Goal: Book appointment/travel/reservation

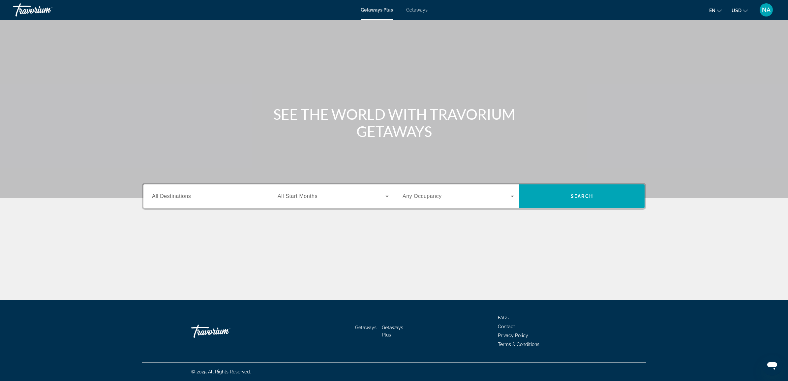
click at [183, 198] on span "All Destinations" at bounding box center [171, 196] width 39 height 6
click at [183, 198] on input "Destination All Destinations" at bounding box center [207, 196] width 111 height 8
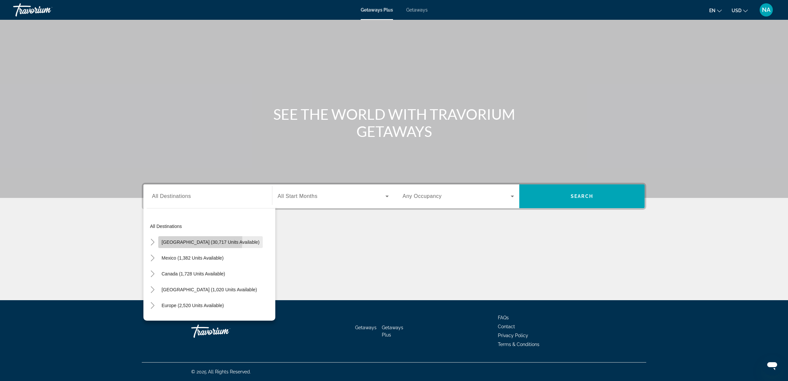
click at [169, 241] on span "[GEOGRAPHIC_DATA] (30,717 units available)" at bounding box center [210, 241] width 98 height 5
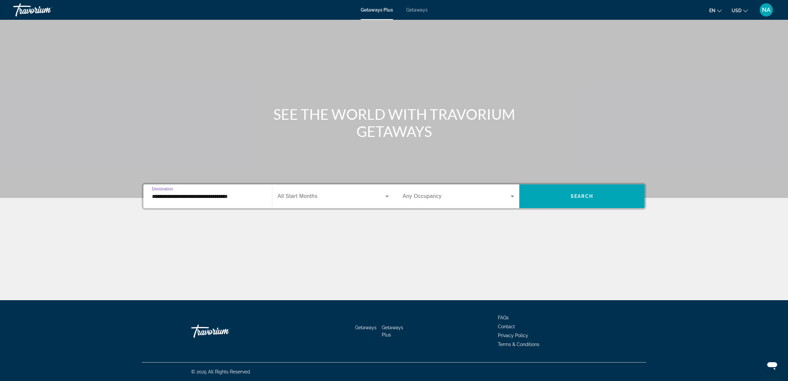
click at [153, 197] on input "**********" at bounding box center [207, 196] width 111 height 8
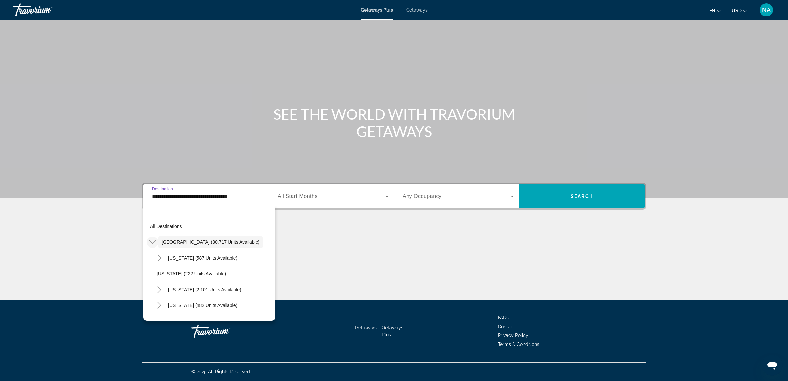
click at [153, 241] on icon "Toggle United States (30,717 units available)" at bounding box center [152, 242] width 7 height 7
click at [153, 241] on icon "Toggle United States (30,717 units available)" at bounding box center [153, 242] width 4 height 7
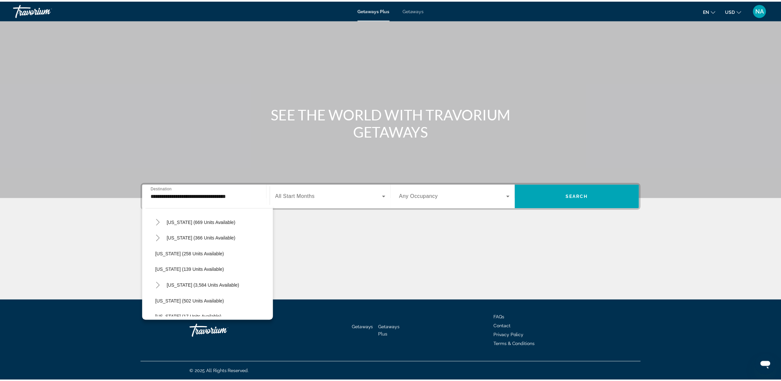
scroll to position [453, 0]
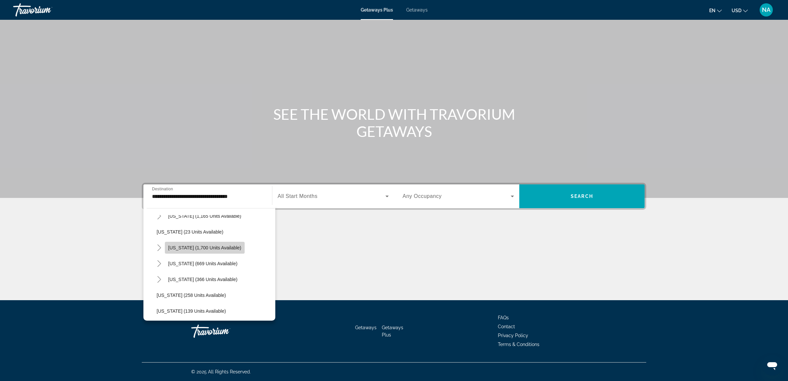
click at [183, 248] on span "[US_STATE] (1,700 units available)" at bounding box center [204, 247] width 73 height 5
type input "**********"
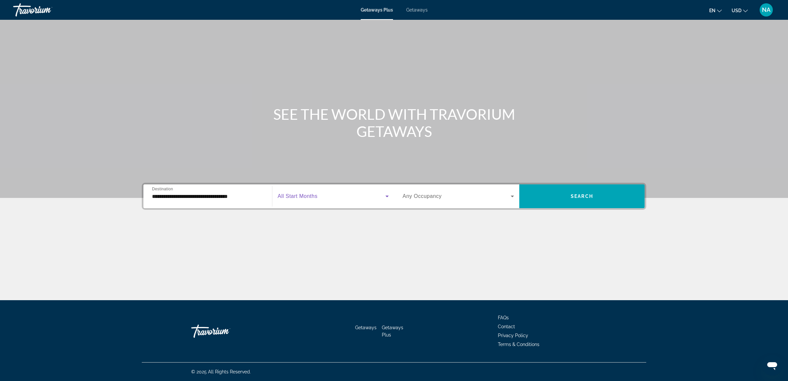
click at [323, 195] on span "Search widget" at bounding box center [332, 196] width 108 height 8
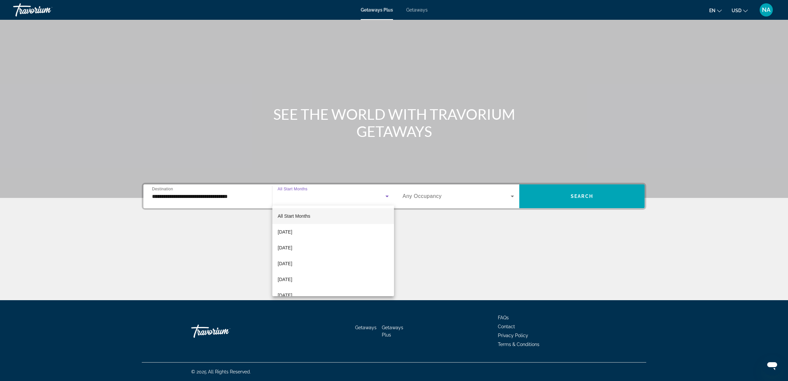
click at [321, 214] on mat-option "All Start Months" at bounding box center [333, 216] width 122 height 16
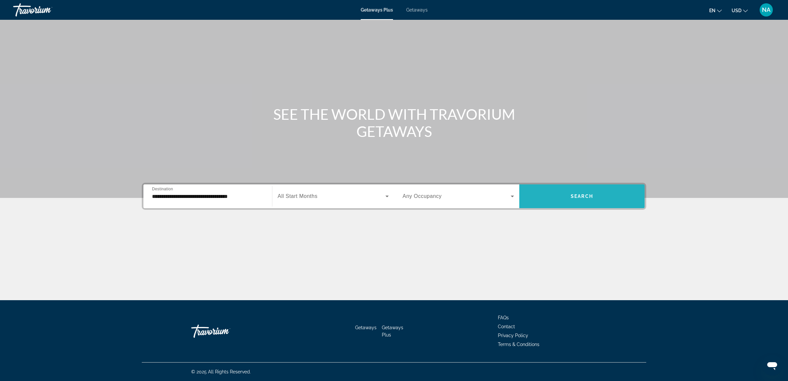
click at [569, 195] on span "Search widget" at bounding box center [581, 196] width 125 height 16
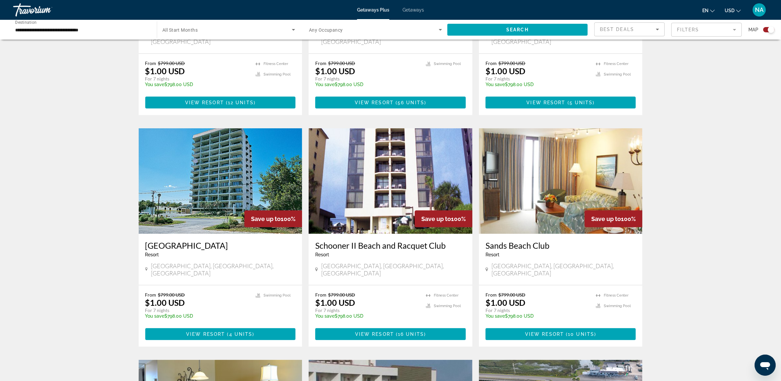
scroll to position [371, 0]
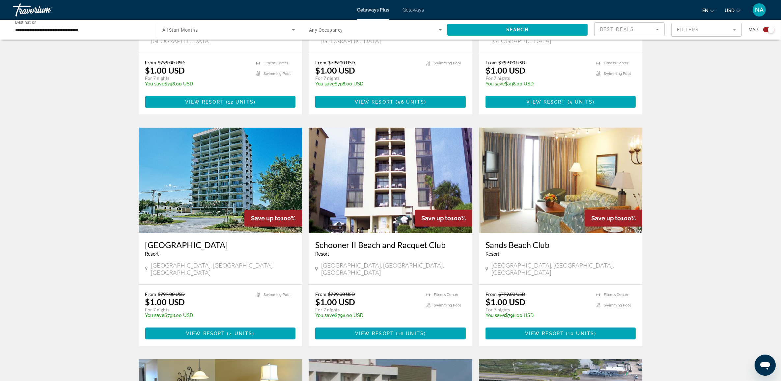
click at [196, 200] on img "Main content" at bounding box center [221, 180] width 164 height 105
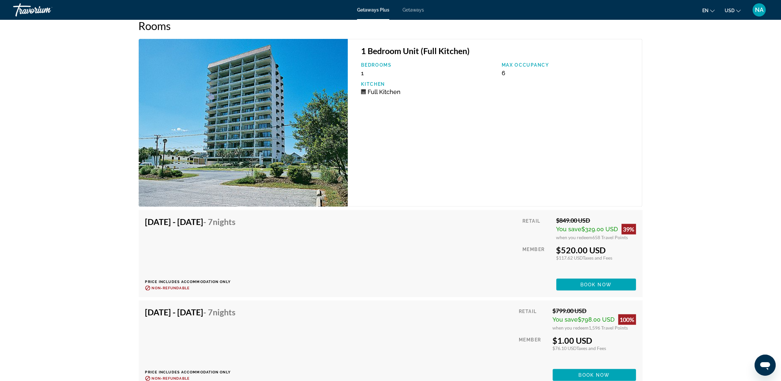
scroll to position [1114, 0]
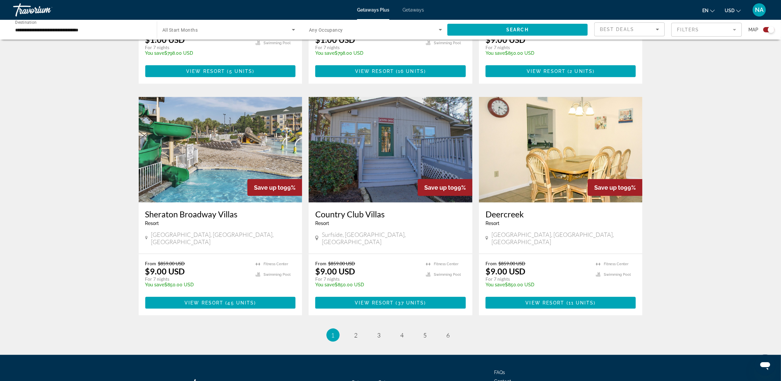
scroll to position [865, 0]
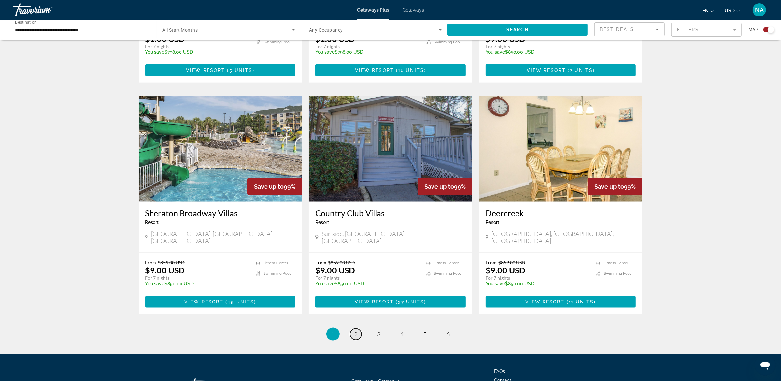
click at [358, 330] on span "2" at bounding box center [356, 333] width 3 height 7
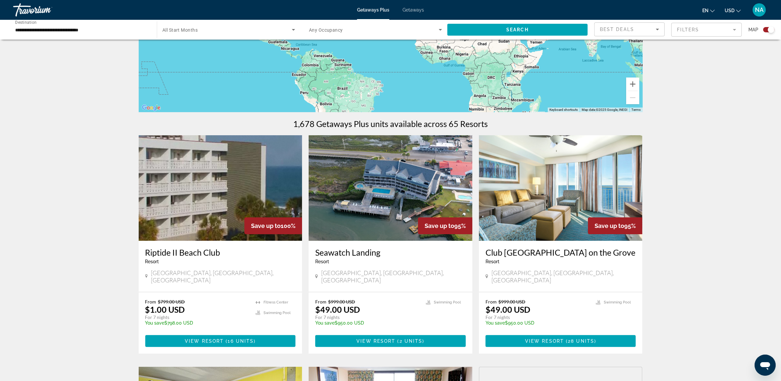
scroll to position [165, 0]
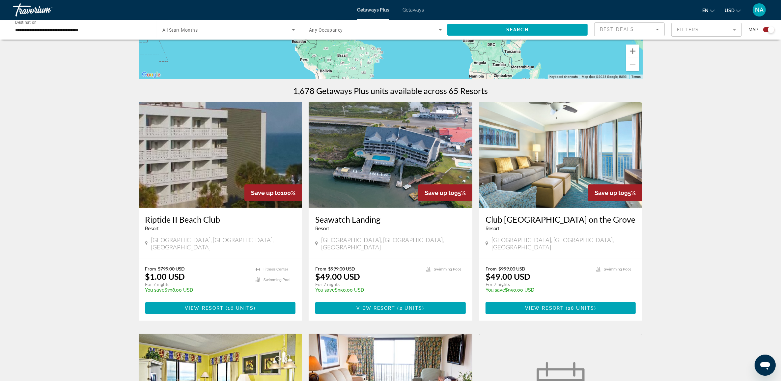
click at [528, 219] on h3 "Club [GEOGRAPHIC_DATA] on the Grove" at bounding box center [561, 219] width 151 height 10
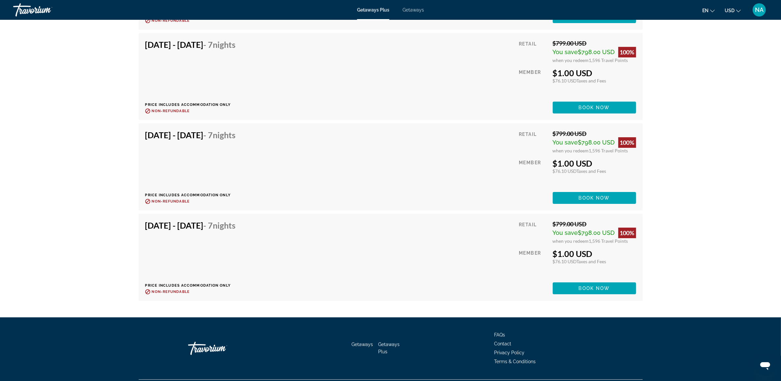
scroll to position [2751, 0]
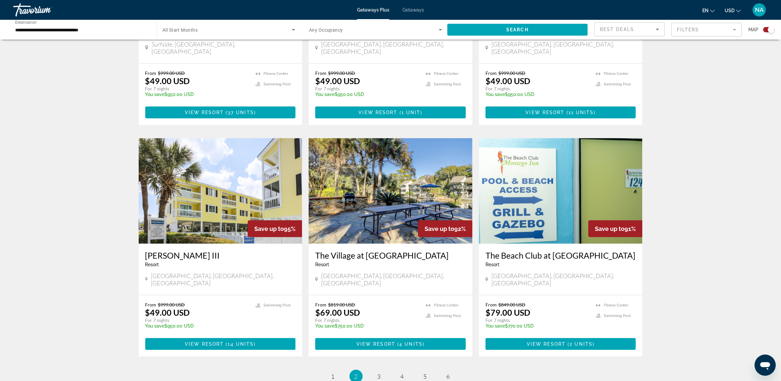
scroll to position [824, 0]
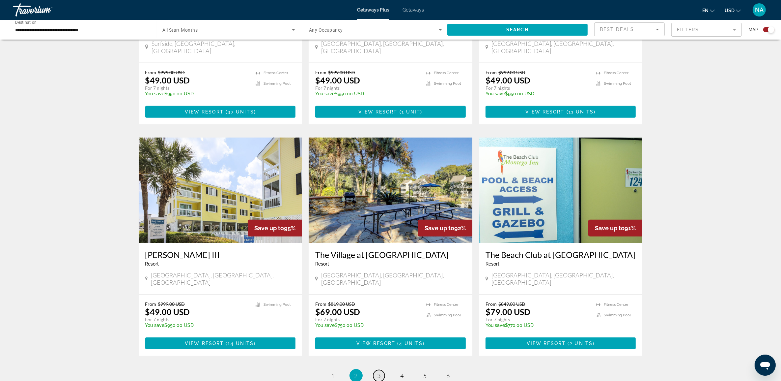
click at [381, 372] on span "3" at bounding box center [379, 375] width 3 height 7
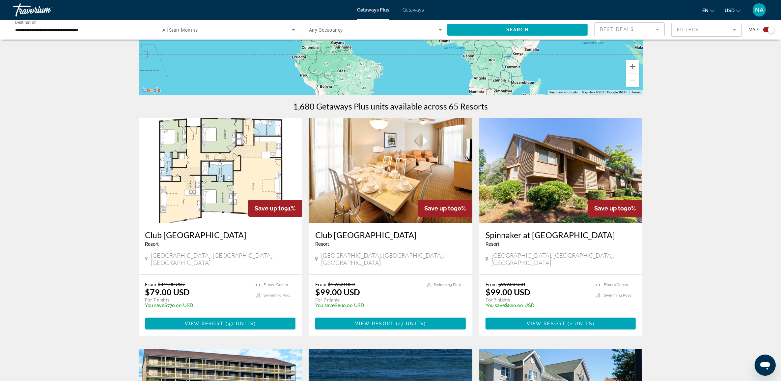
scroll to position [165, 0]
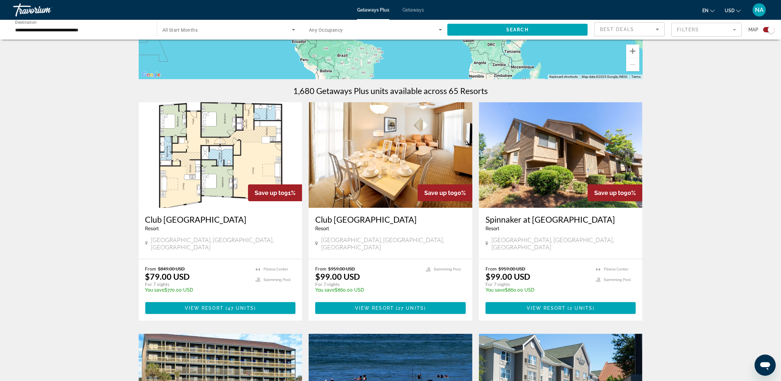
click at [528, 161] on img "Main content" at bounding box center [561, 154] width 164 height 105
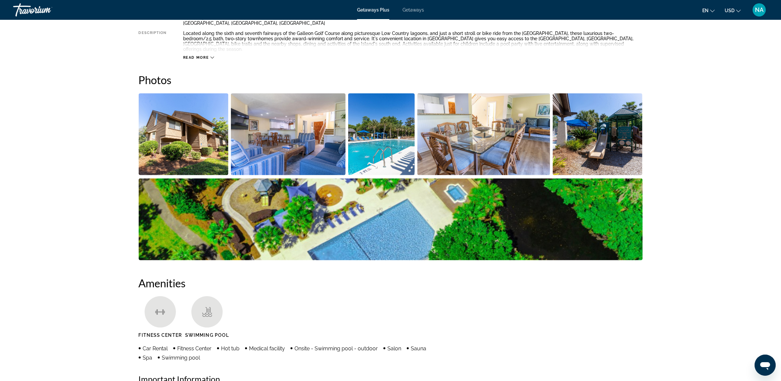
scroll to position [330, 0]
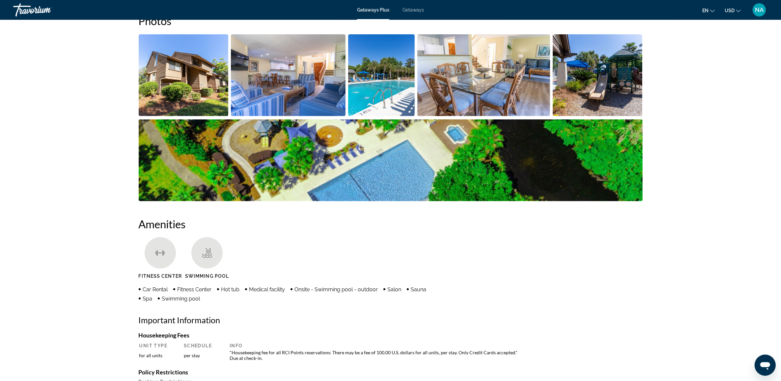
click at [188, 87] on img "Open full-screen image slider" at bounding box center [184, 75] width 90 height 82
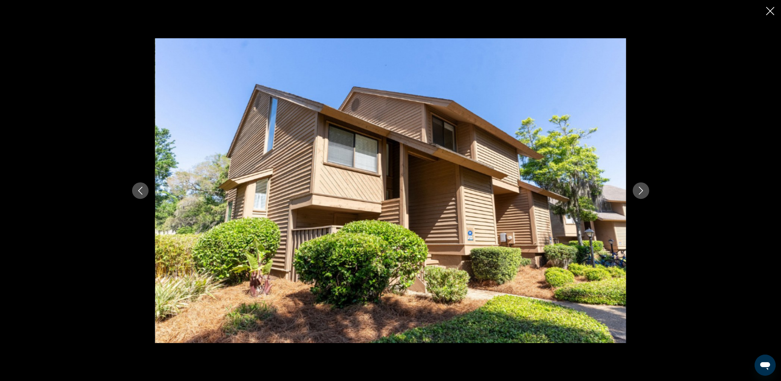
click at [640, 187] on icon "Next image" at bounding box center [641, 191] width 8 height 8
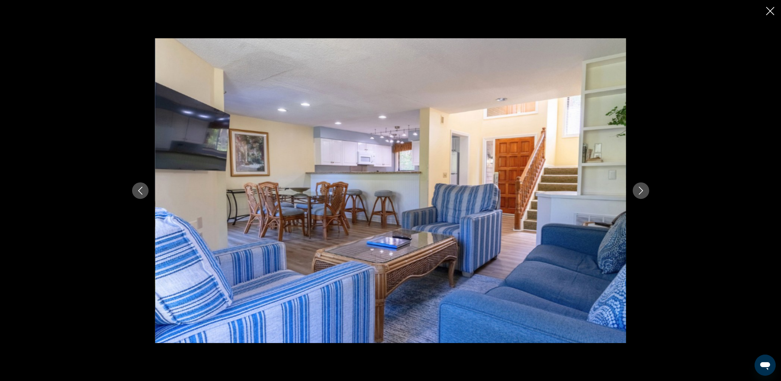
click at [639, 188] on icon "Next image" at bounding box center [641, 191] width 8 height 8
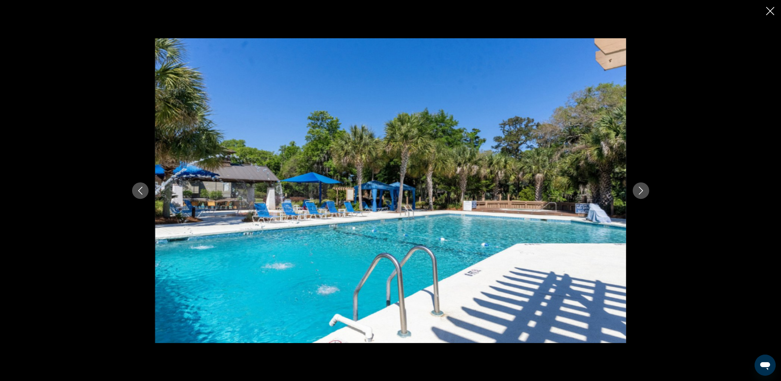
click at [639, 188] on icon "Next image" at bounding box center [641, 191] width 8 height 8
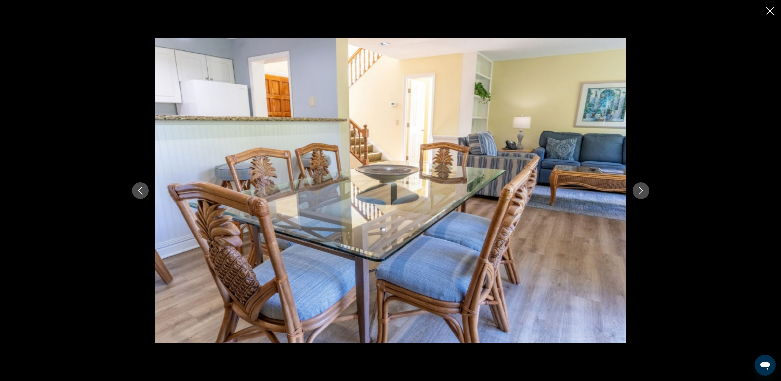
click at [639, 188] on icon "Next image" at bounding box center [641, 191] width 8 height 8
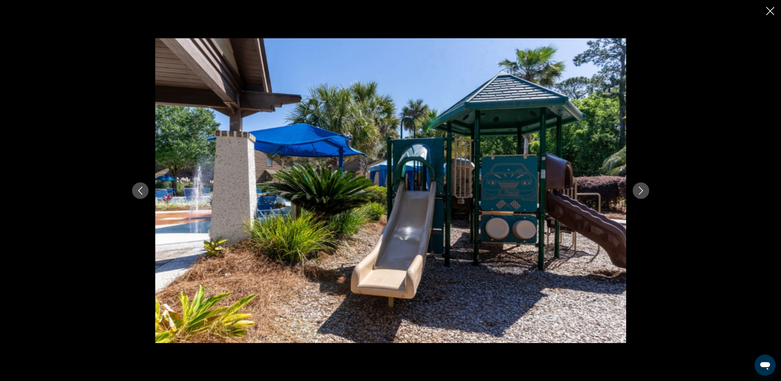
click at [639, 188] on icon "Next image" at bounding box center [641, 191] width 8 height 8
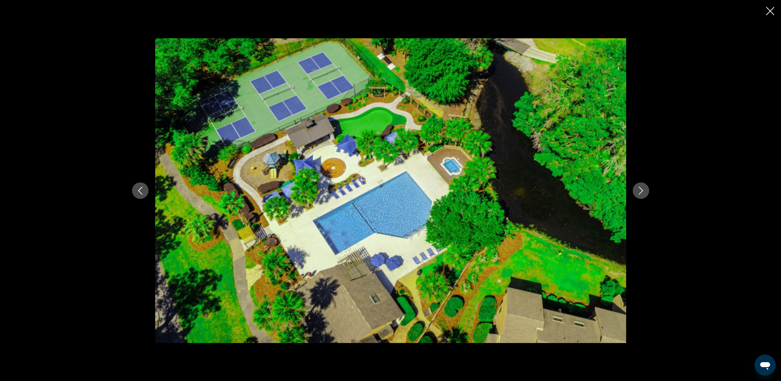
click at [639, 188] on icon "Next image" at bounding box center [641, 191] width 8 height 8
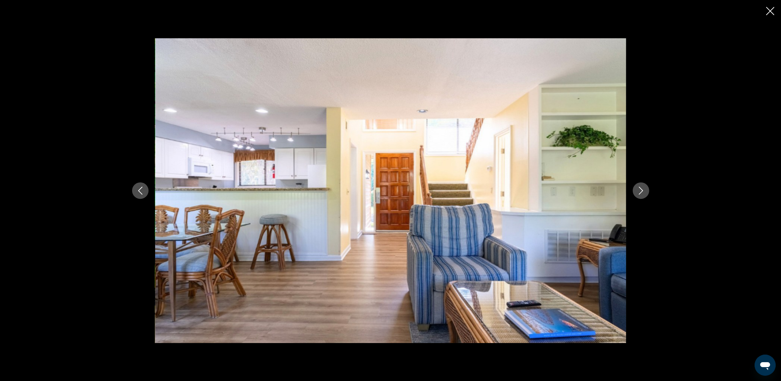
click at [639, 188] on icon "Next image" at bounding box center [641, 191] width 8 height 8
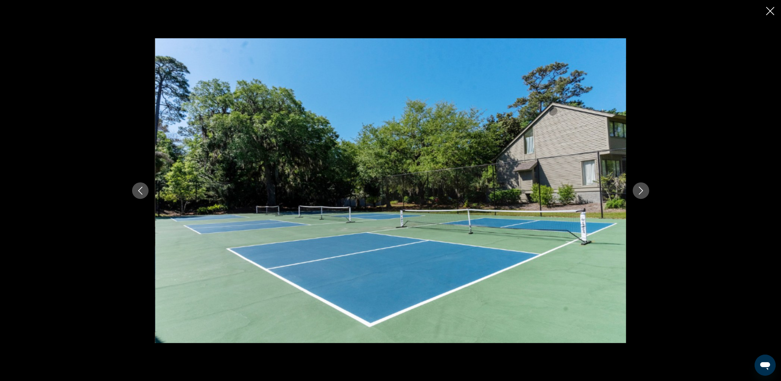
click at [639, 188] on icon "Next image" at bounding box center [641, 191] width 8 height 8
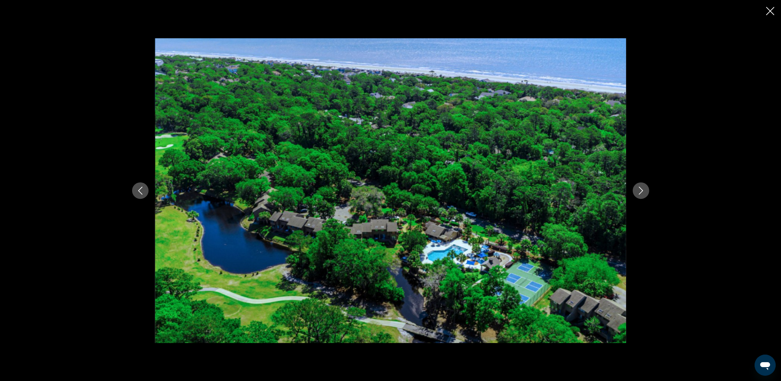
click at [639, 188] on icon "Next image" at bounding box center [641, 191] width 8 height 8
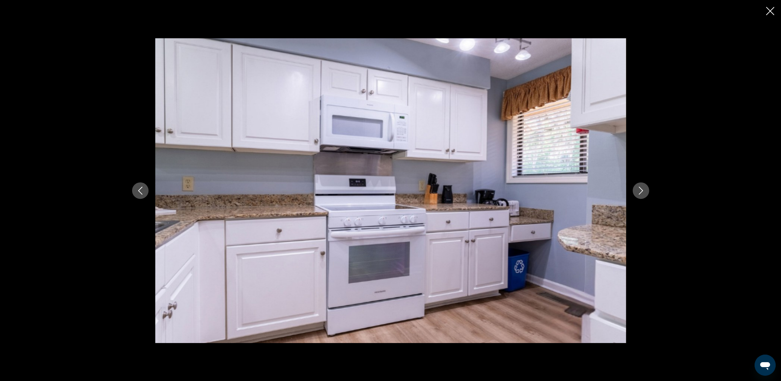
click at [639, 188] on icon "Next image" at bounding box center [641, 191] width 8 height 8
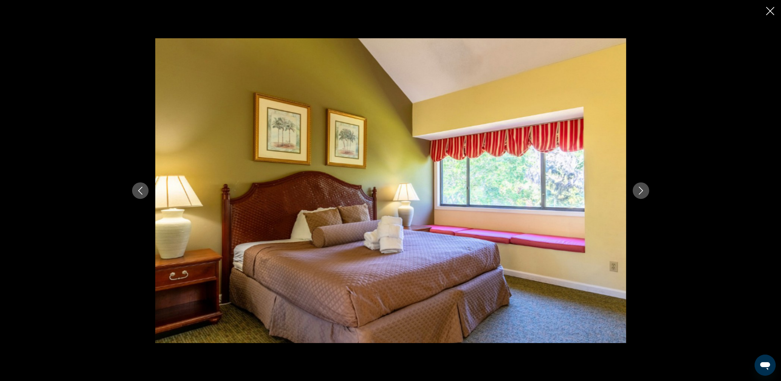
click at [639, 188] on icon "Next image" at bounding box center [641, 191] width 8 height 8
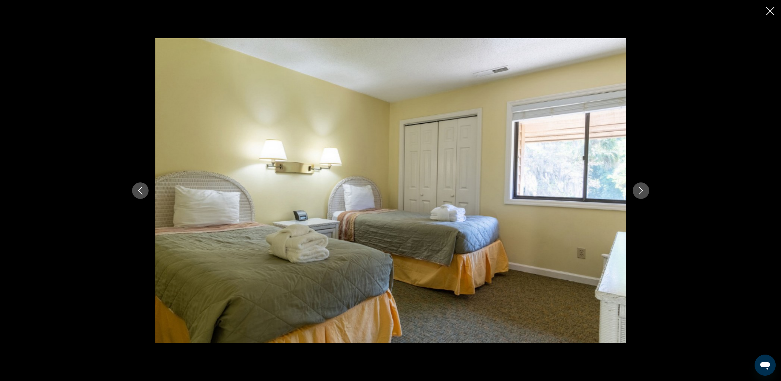
click at [639, 188] on icon "Next image" at bounding box center [641, 191] width 8 height 8
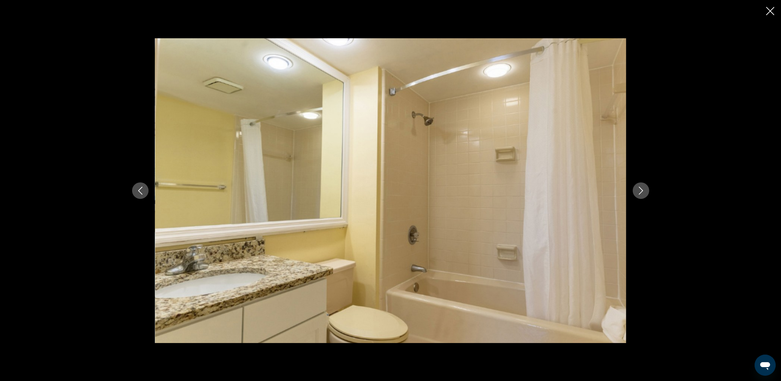
click at [639, 188] on icon "Next image" at bounding box center [641, 191] width 8 height 8
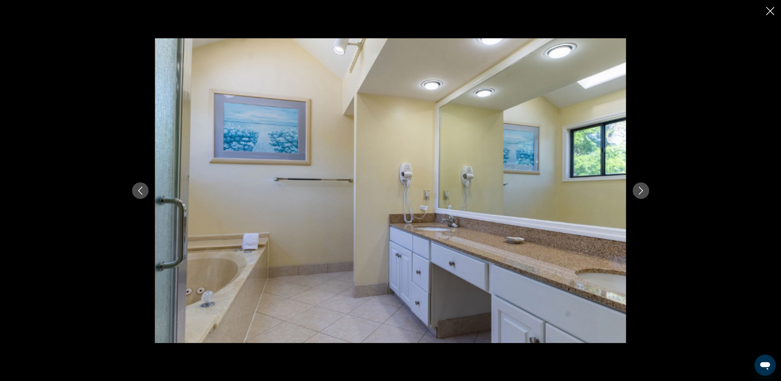
click at [639, 188] on icon "Next image" at bounding box center [641, 191] width 8 height 8
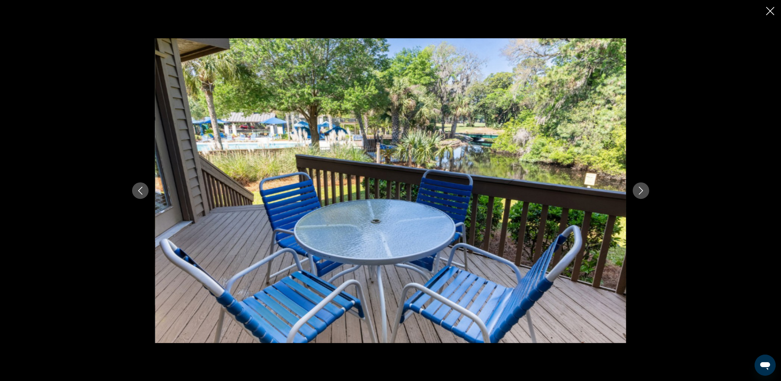
click at [639, 188] on icon "Next image" at bounding box center [641, 191] width 8 height 8
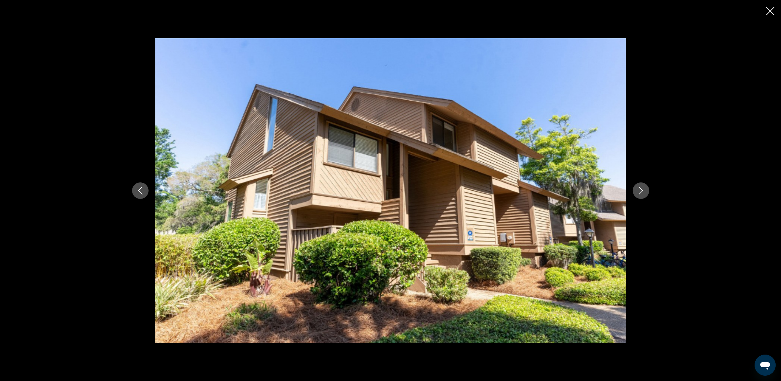
click at [770, 14] on icon "Close slideshow" at bounding box center [771, 11] width 8 height 8
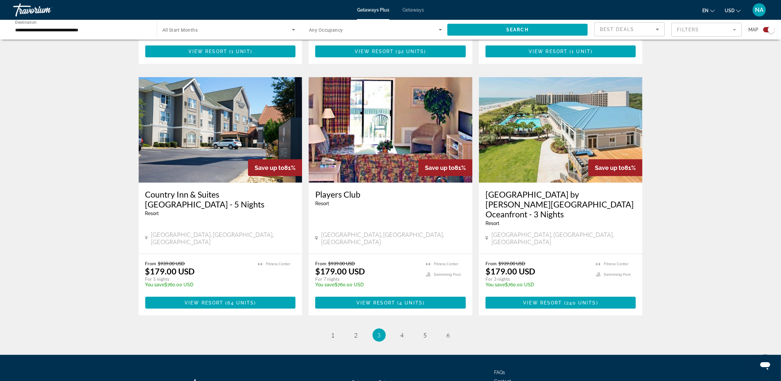
scroll to position [906, 0]
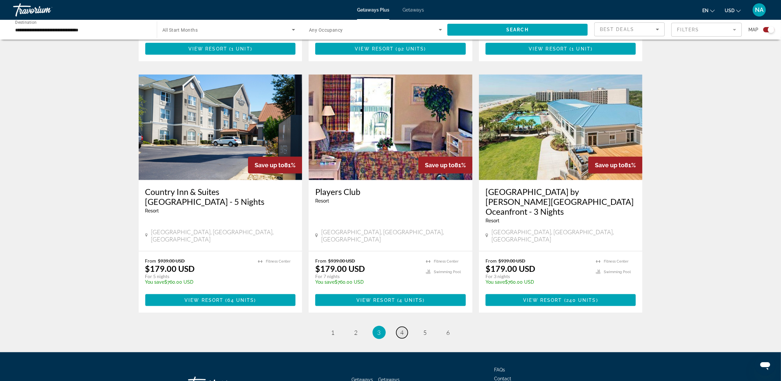
click at [403, 329] on span "4" at bounding box center [402, 332] width 3 height 7
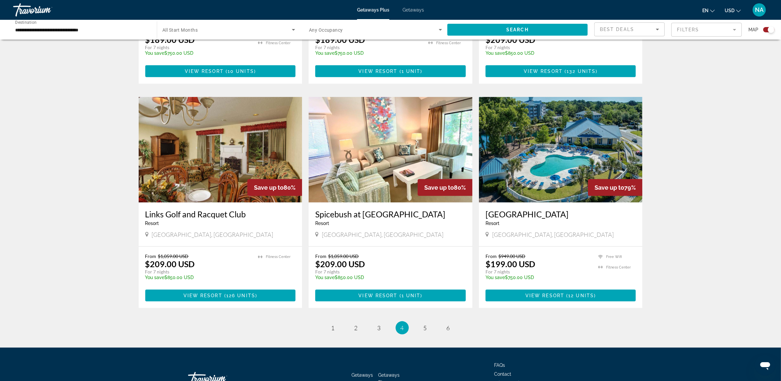
scroll to position [891, 0]
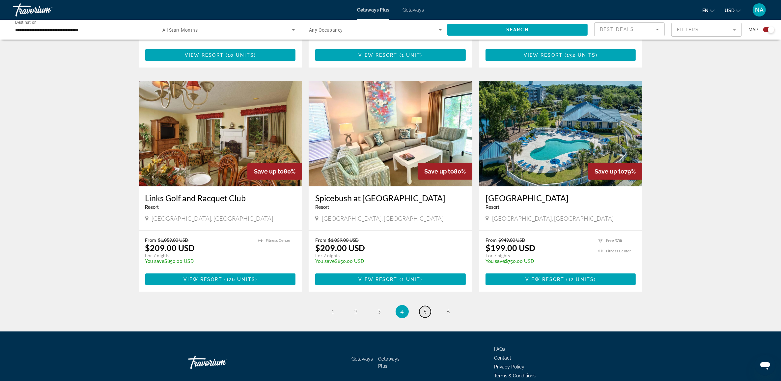
click at [427, 306] on link "page 5" at bounding box center [426, 312] width 12 height 12
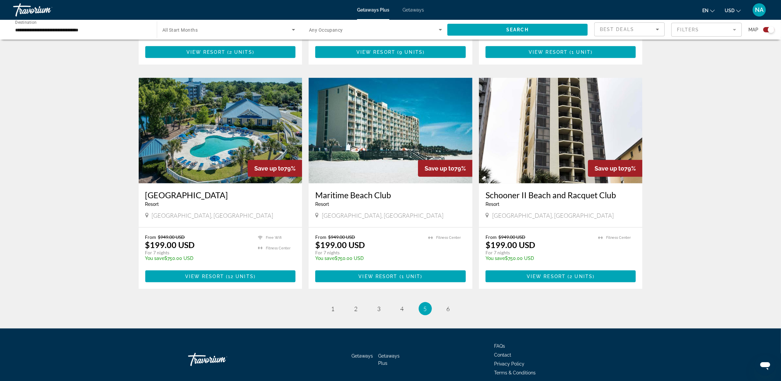
scroll to position [910, 0]
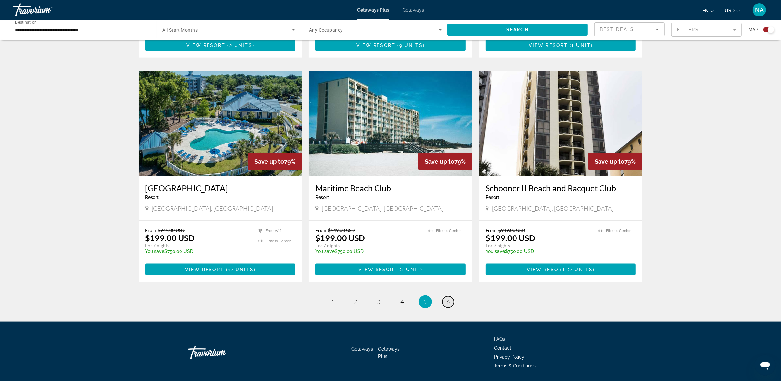
click at [446, 296] on link "page 6" at bounding box center [449, 302] width 12 height 12
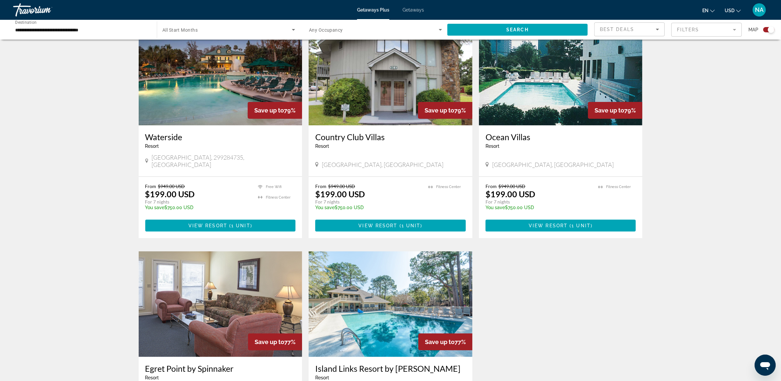
scroll to position [442, 0]
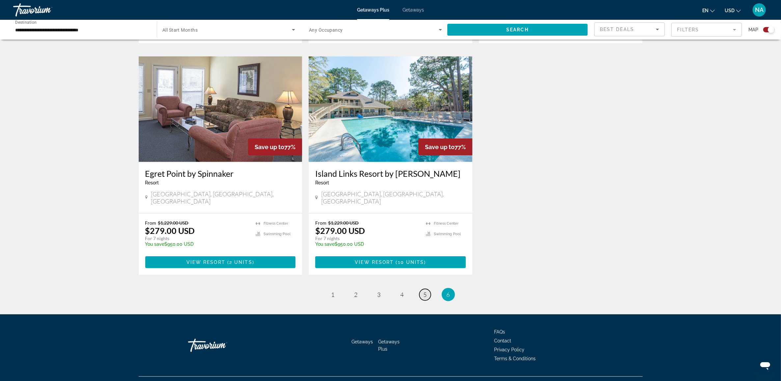
click at [424, 291] on span "5" at bounding box center [425, 294] width 3 height 7
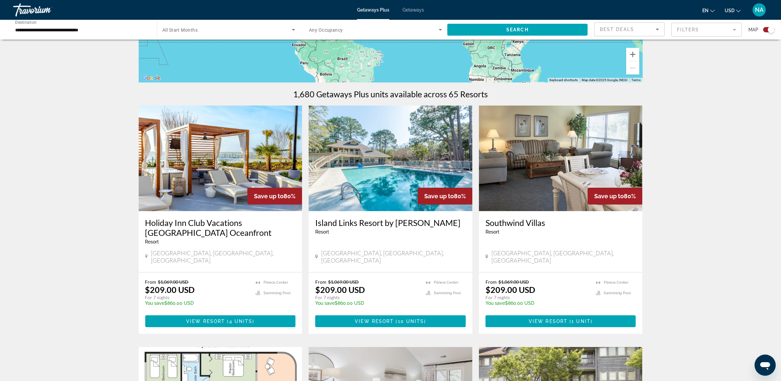
scroll to position [165, 0]
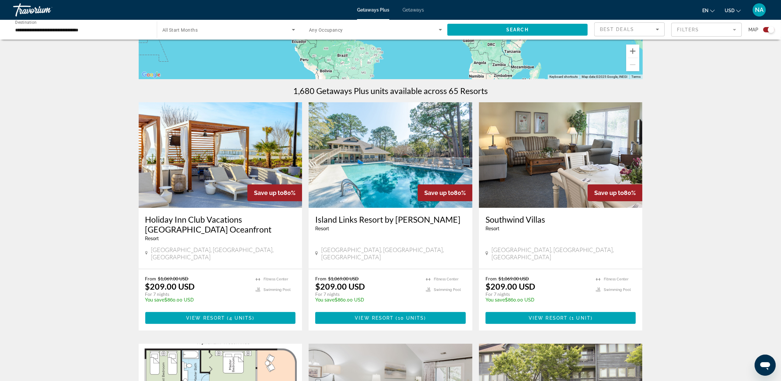
click at [230, 159] on img "Main content" at bounding box center [221, 154] width 164 height 105
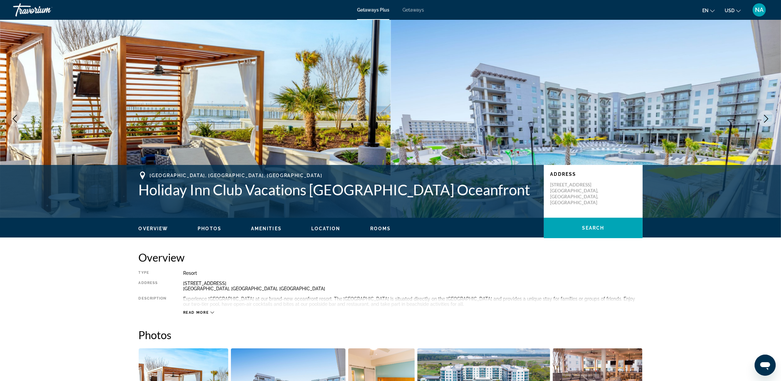
click at [766, 119] on icon "Next image" at bounding box center [767, 119] width 8 height 8
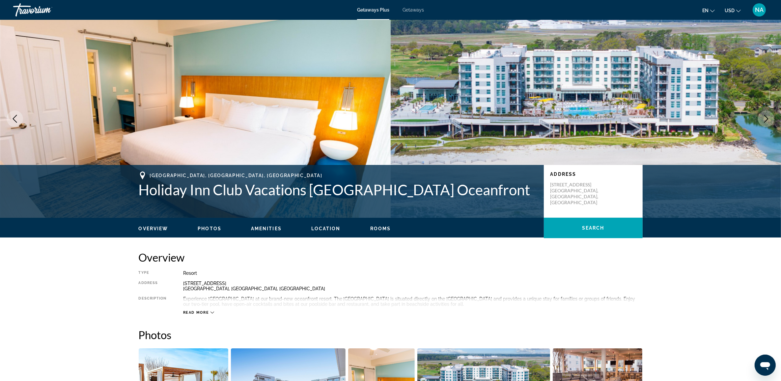
click at [766, 119] on icon "Next image" at bounding box center [767, 119] width 8 height 8
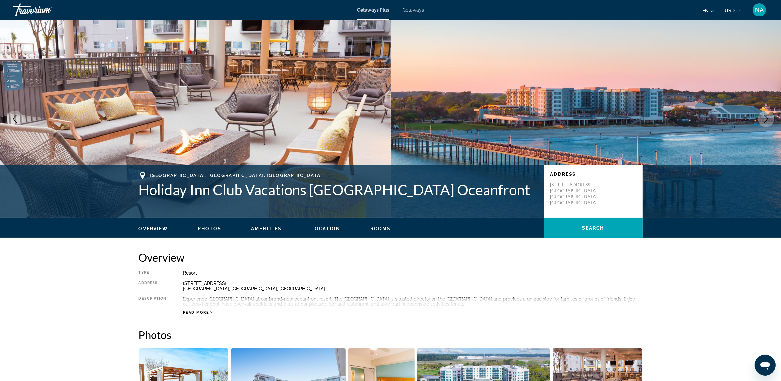
click at [766, 119] on icon "Next image" at bounding box center [767, 119] width 8 height 8
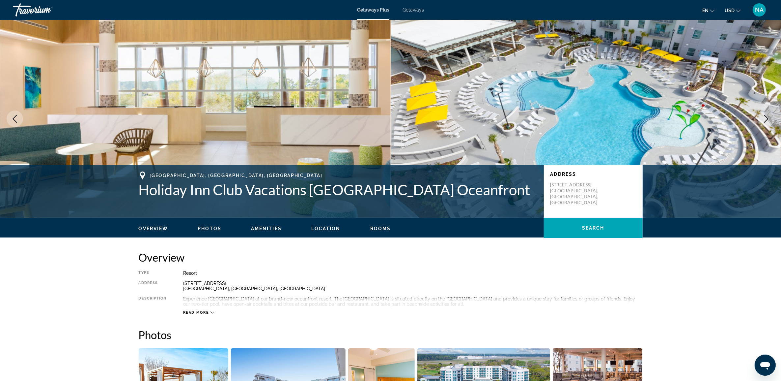
click at [766, 119] on icon "Next image" at bounding box center [767, 119] width 8 height 8
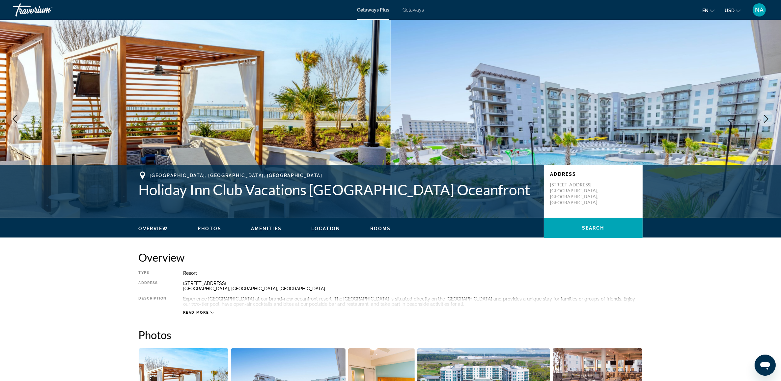
click at [766, 119] on icon "Next image" at bounding box center [767, 119] width 8 height 8
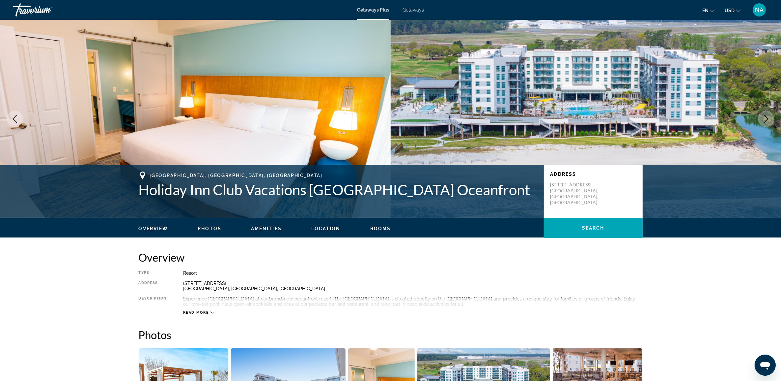
click at [766, 119] on icon "Next image" at bounding box center [767, 119] width 8 height 8
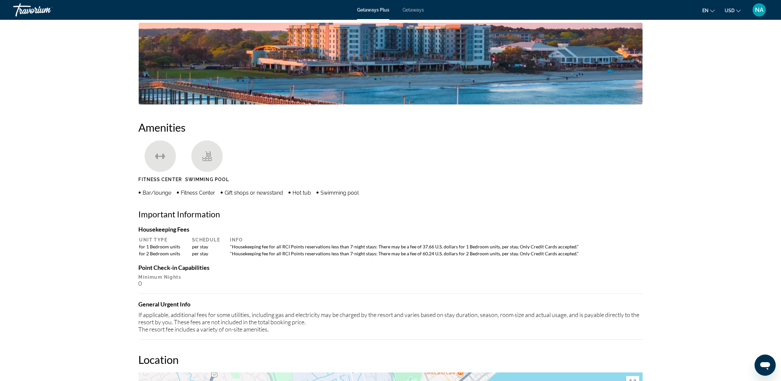
scroll to position [246, 0]
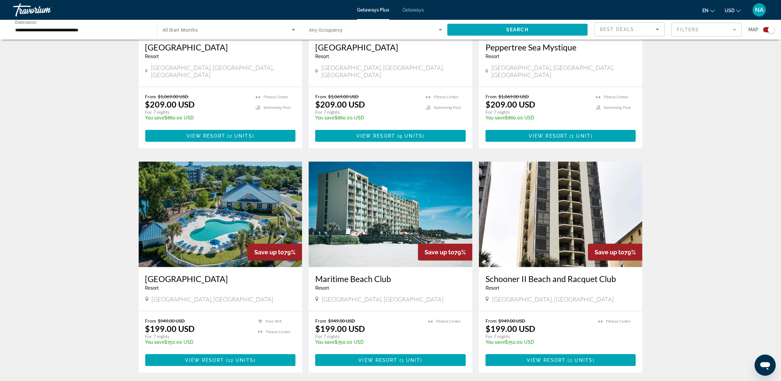
scroll to position [824, 0]
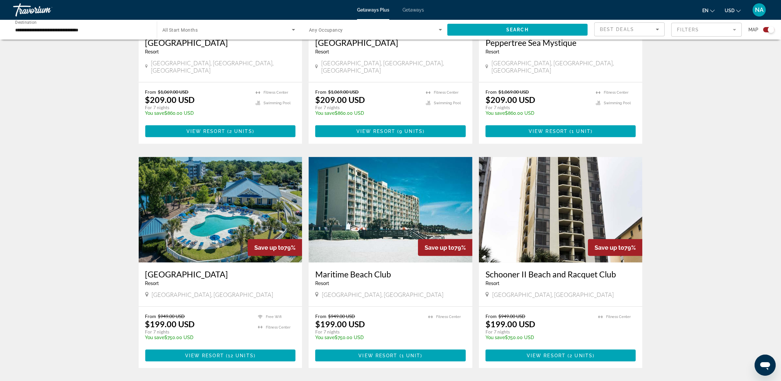
click at [400, 380] on link "page 4" at bounding box center [402, 388] width 12 height 12
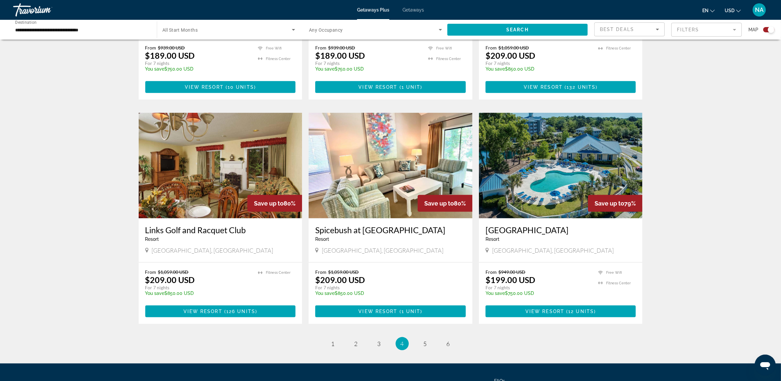
scroll to position [865, 0]
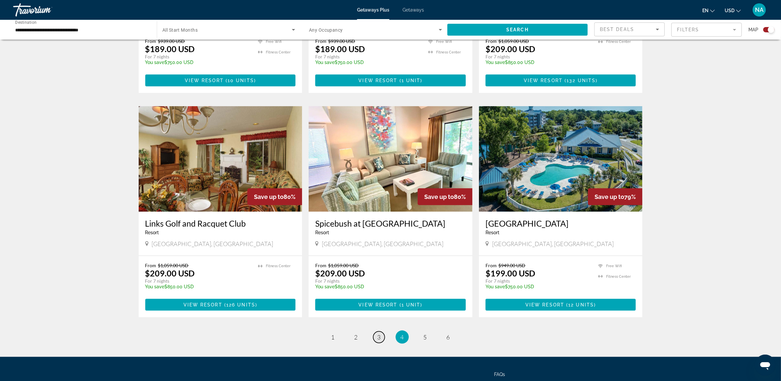
click at [379, 333] on span "3" at bounding box center [379, 336] width 3 height 7
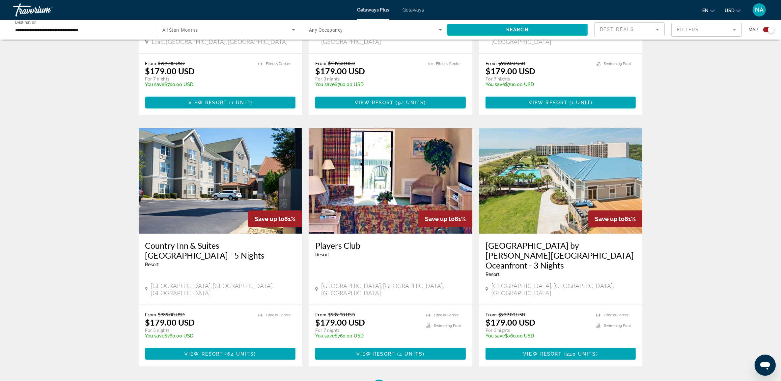
scroll to position [865, 0]
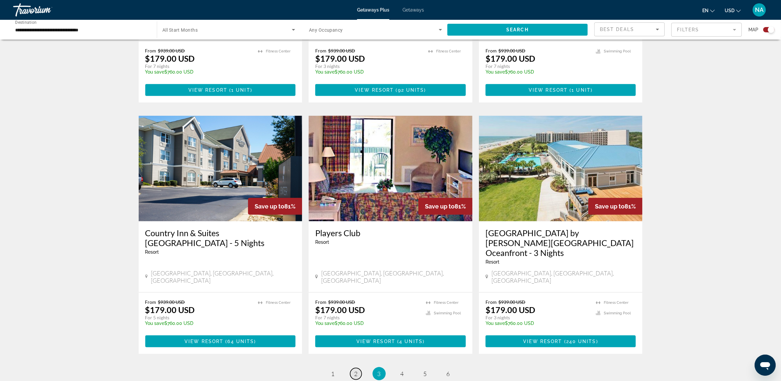
click at [353, 368] on link "page 2" at bounding box center [356, 374] width 12 height 12
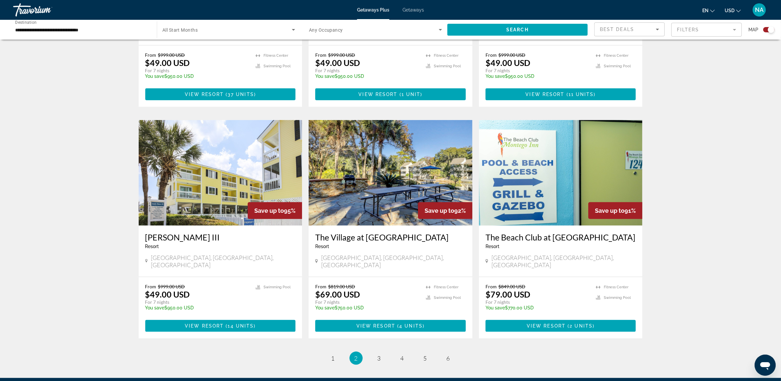
scroll to position [865, 0]
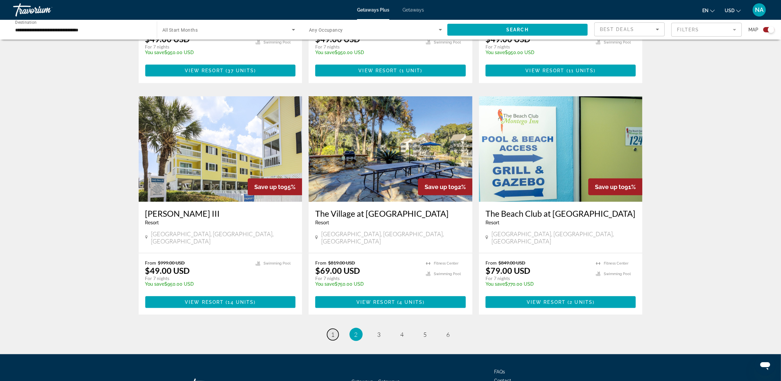
click at [334, 331] on span "1" at bounding box center [333, 334] width 3 height 7
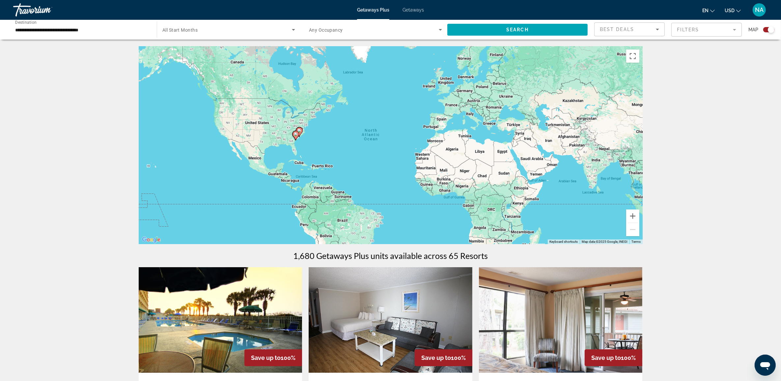
click at [321, 28] on span "Any Occupancy" at bounding box center [326, 29] width 34 height 5
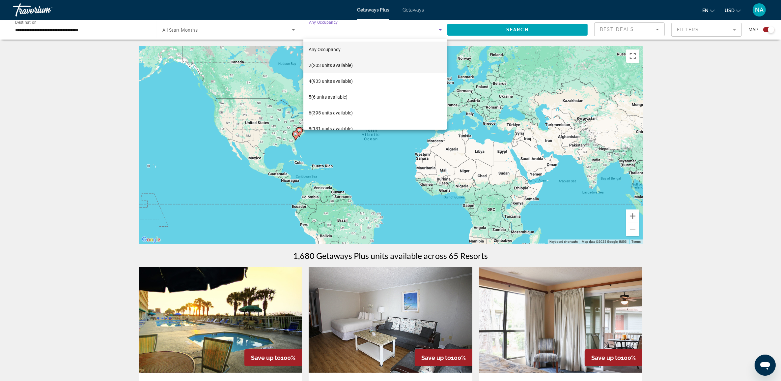
click at [325, 65] on span "2 (203 units available)" at bounding box center [331, 65] width 44 height 8
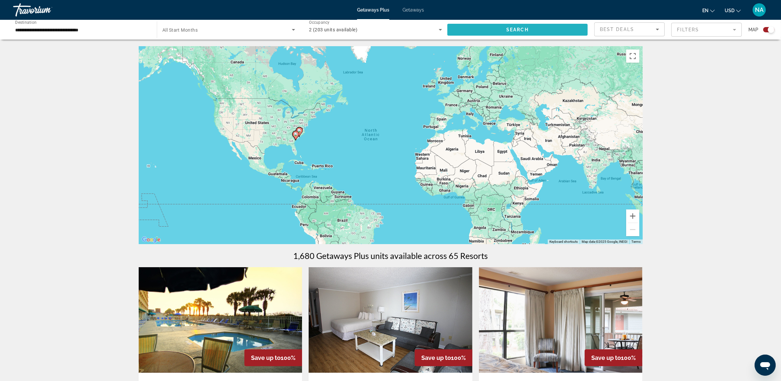
click at [509, 32] on span "Search" at bounding box center [518, 29] width 22 height 5
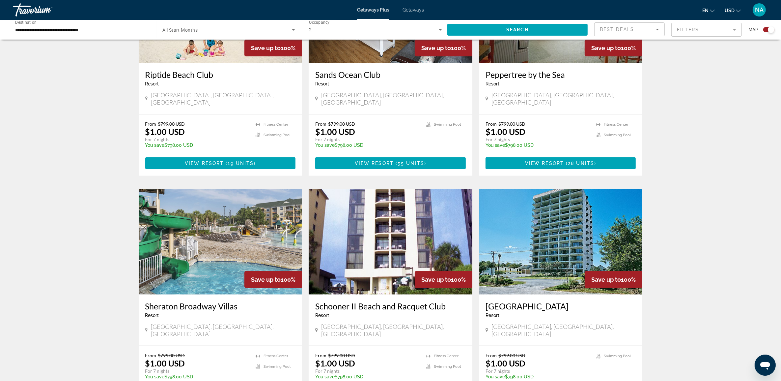
scroll to position [890, 0]
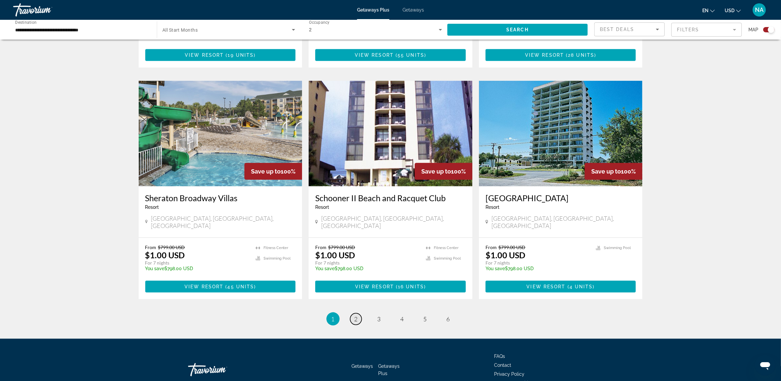
click at [356, 315] on span "2" at bounding box center [356, 318] width 3 height 7
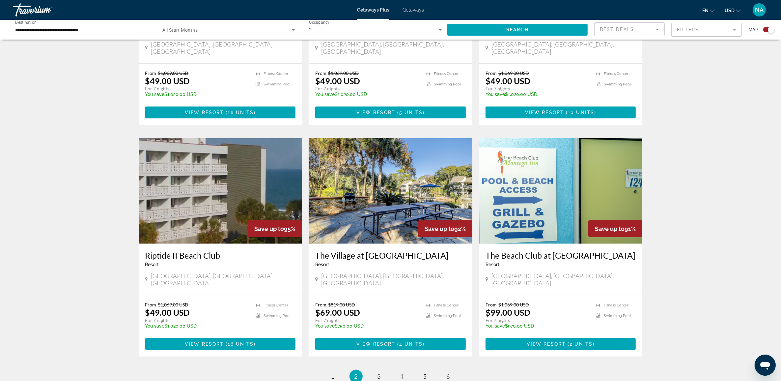
scroll to position [824, 0]
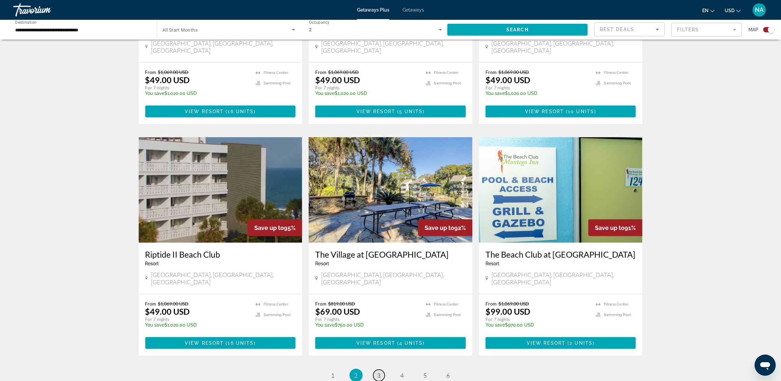
click at [380, 371] on span "3" at bounding box center [379, 374] width 3 height 7
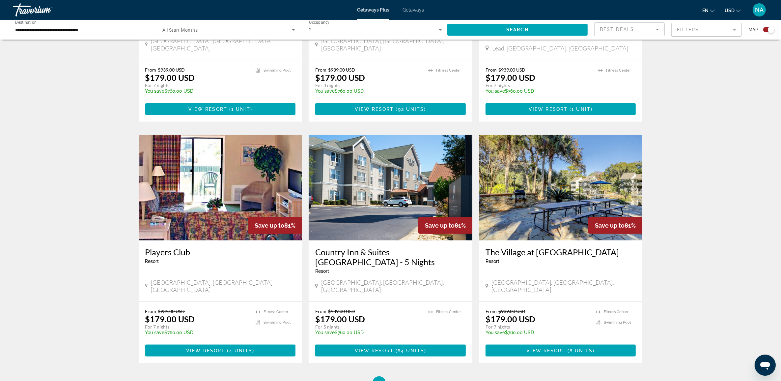
scroll to position [865, 0]
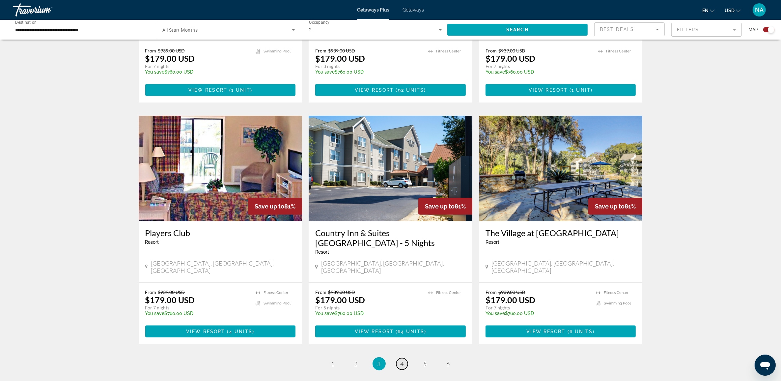
click at [401, 360] on span "4" at bounding box center [402, 363] width 3 height 7
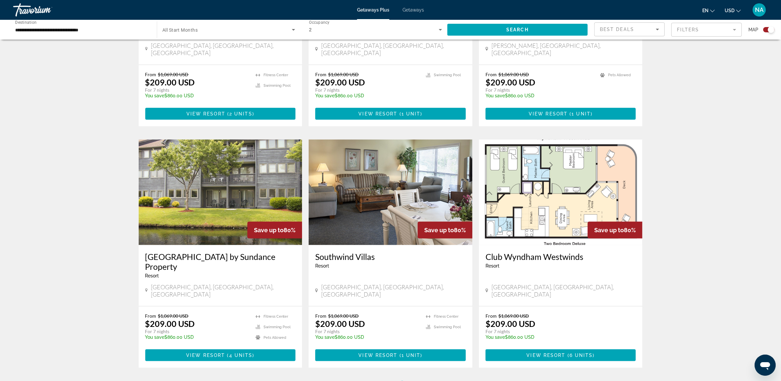
scroll to position [900, 0]
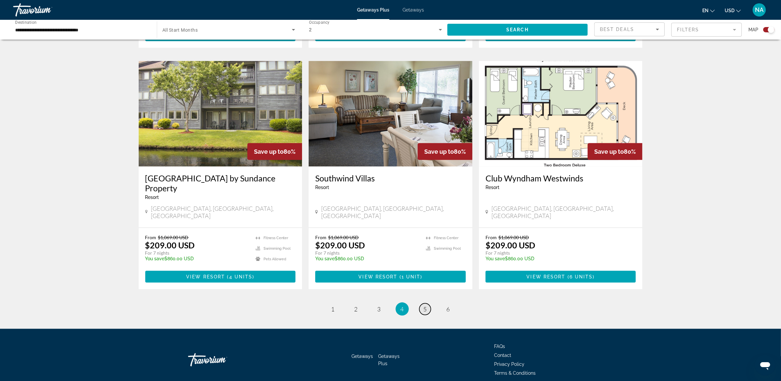
click at [424, 305] on span "5" at bounding box center [425, 308] width 3 height 7
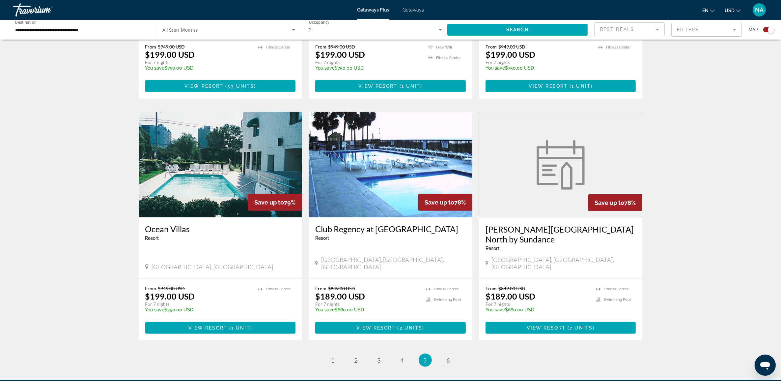
scroll to position [865, 0]
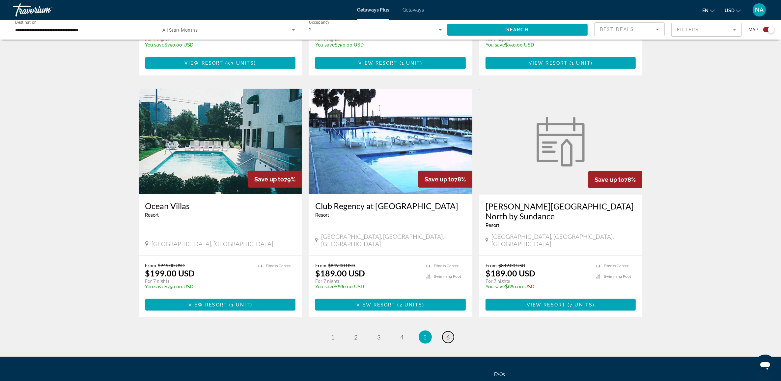
click at [446, 331] on link "page 6" at bounding box center [449, 337] width 12 height 12
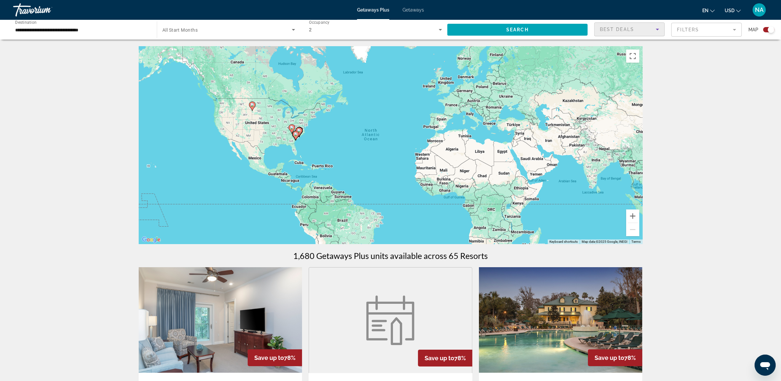
click at [639, 30] on div "Best Deals" at bounding box center [628, 29] width 56 height 8
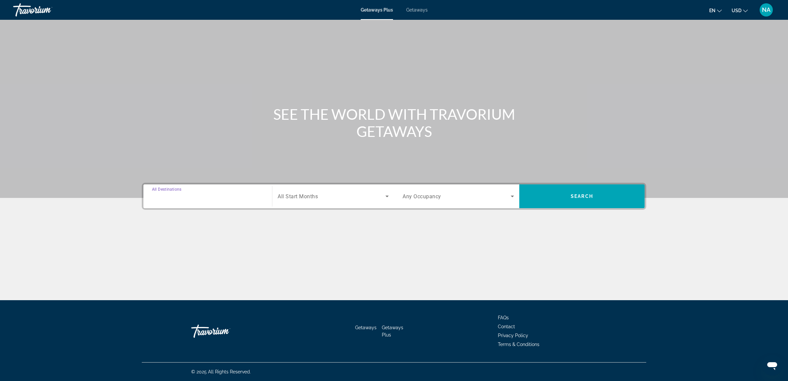
click at [161, 199] on input "Destination All Destinations" at bounding box center [207, 196] width 111 height 8
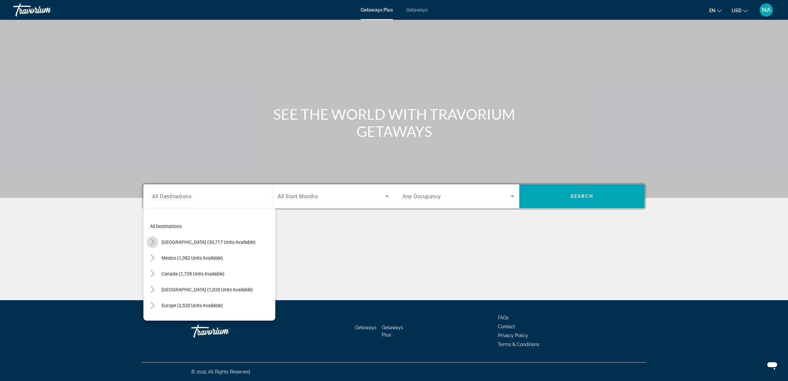
click at [150, 241] on icon "Toggle United States (30,717 units available)" at bounding box center [152, 242] width 7 height 7
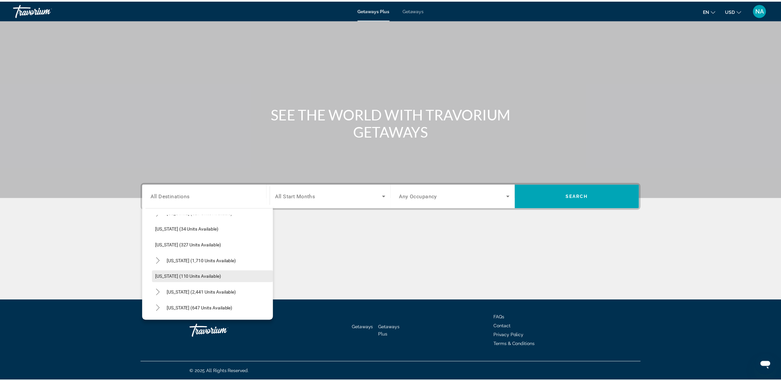
scroll to position [431, 0]
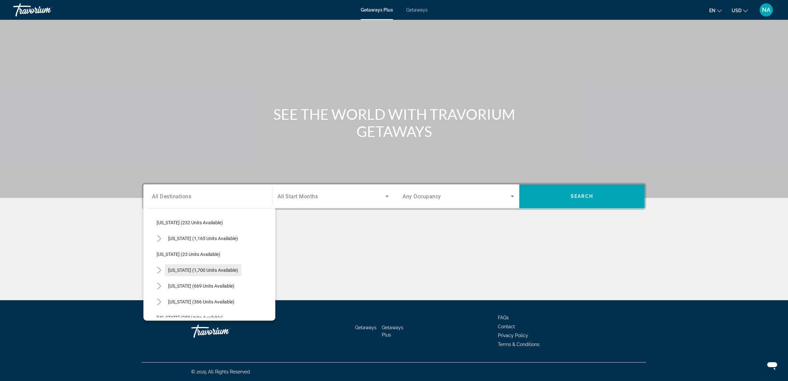
click at [168, 271] on span "[US_STATE] (1,700 units available)" at bounding box center [203, 269] width 70 height 5
type input "**********"
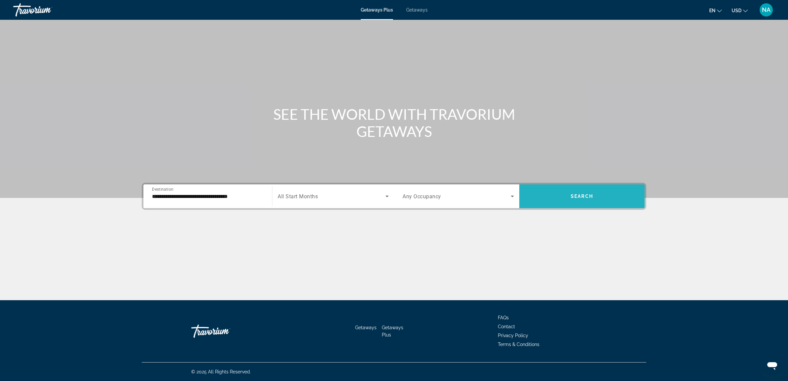
click at [578, 196] on span "Search" at bounding box center [581, 195] width 22 height 5
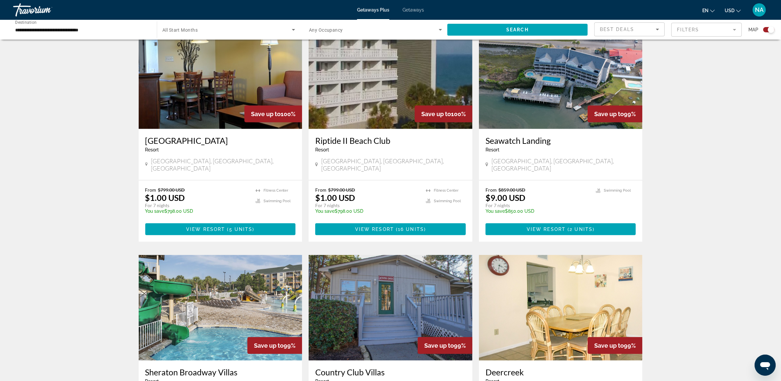
scroll to position [865, 0]
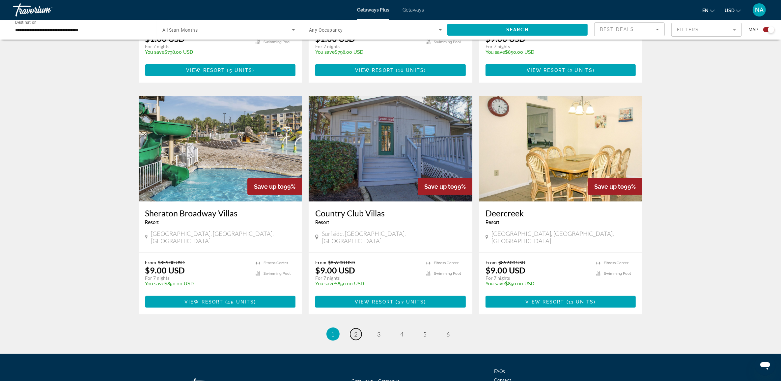
click at [351, 328] on link "page 2" at bounding box center [356, 334] width 12 height 12
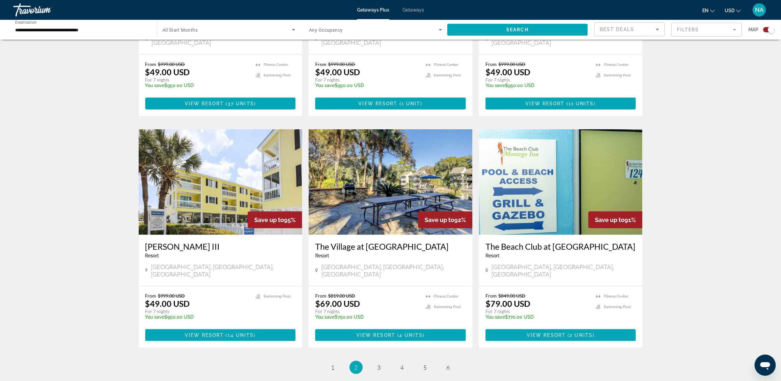
scroll to position [891, 0]
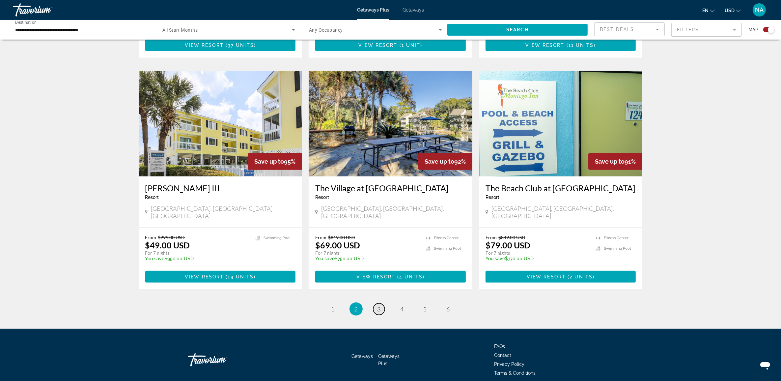
click at [378, 305] on span "3" at bounding box center [379, 308] width 3 height 7
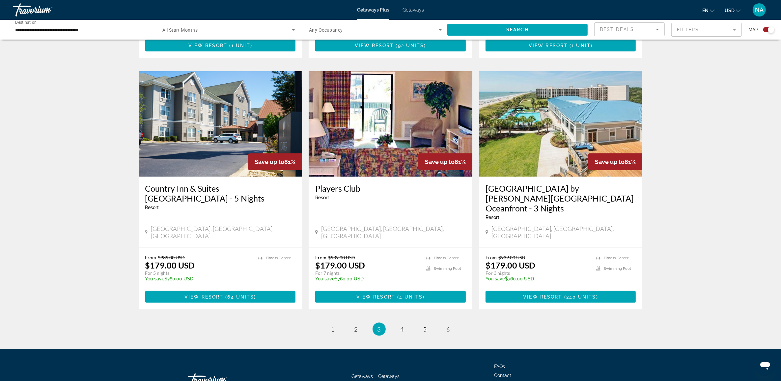
scroll to position [910, 0]
click at [403, 325] on span "4" at bounding box center [402, 328] width 3 height 7
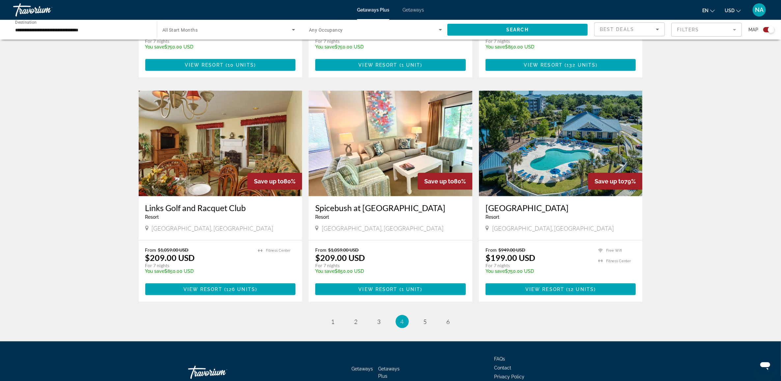
scroll to position [891, 0]
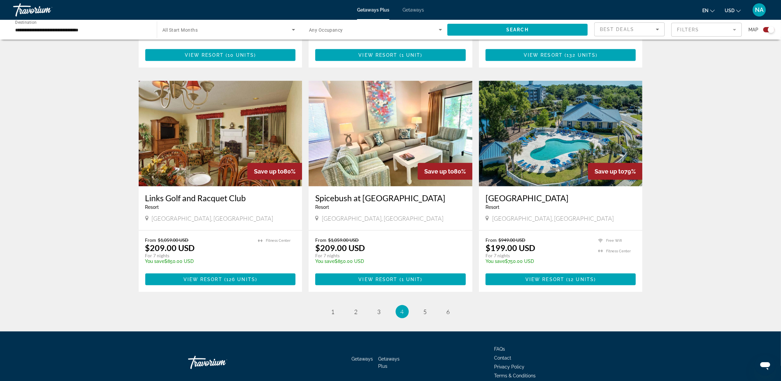
click at [556, 153] on img "Main content" at bounding box center [561, 133] width 164 height 105
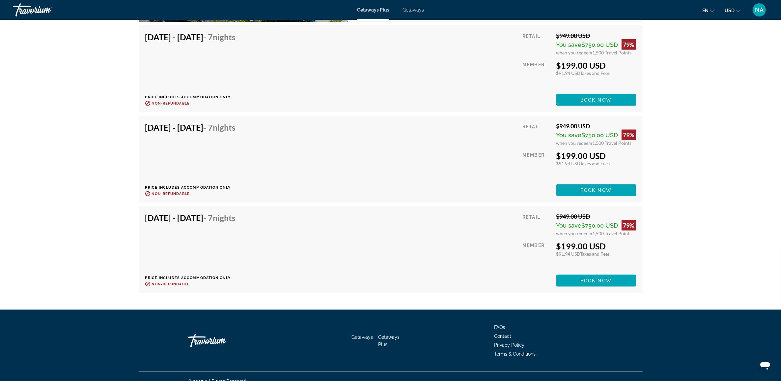
scroll to position [1183, 0]
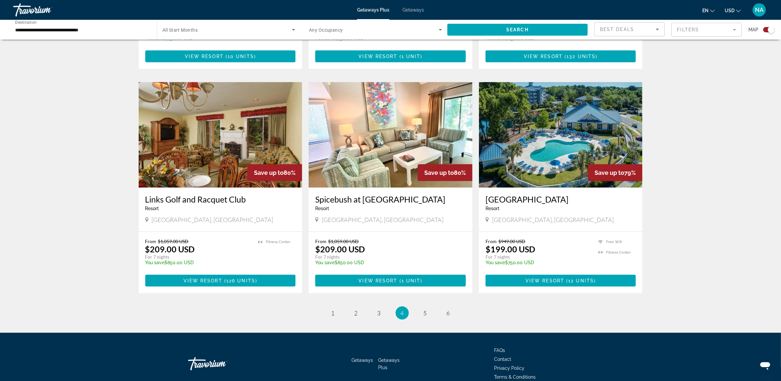
scroll to position [891, 0]
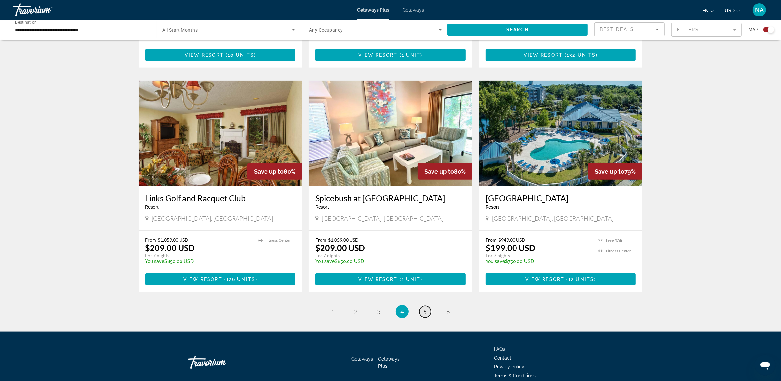
click at [426, 308] on span "5" at bounding box center [425, 311] width 3 height 7
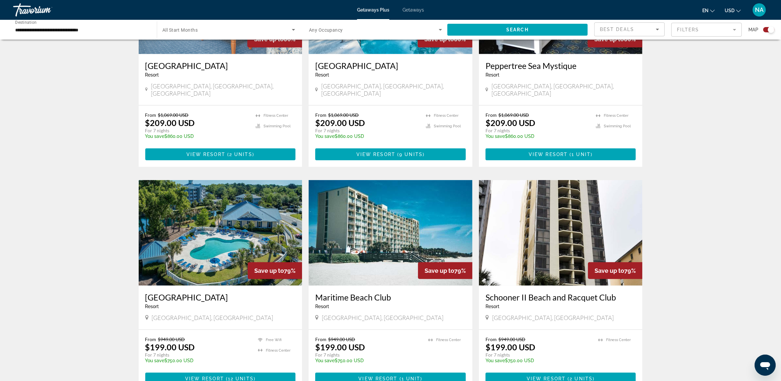
scroll to position [824, 0]
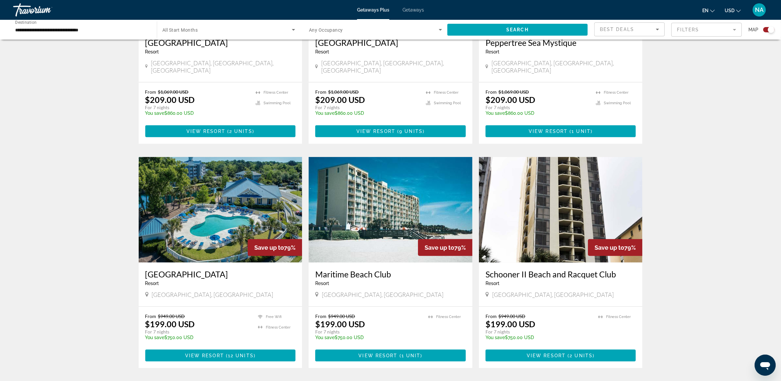
click at [450, 380] on link "page 6" at bounding box center [449, 388] width 12 height 12
